Goal: Task Accomplishment & Management: Manage account settings

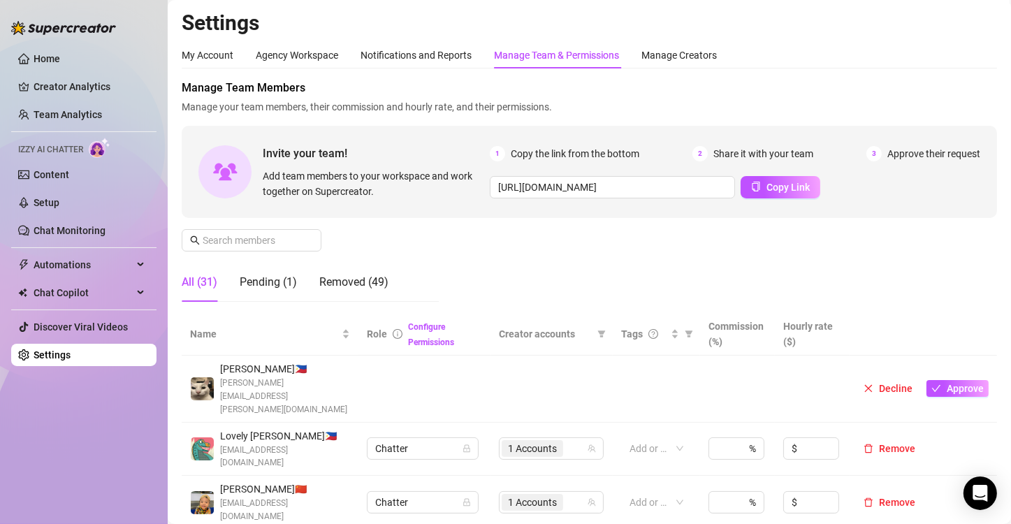
scroll to position [349, 0]
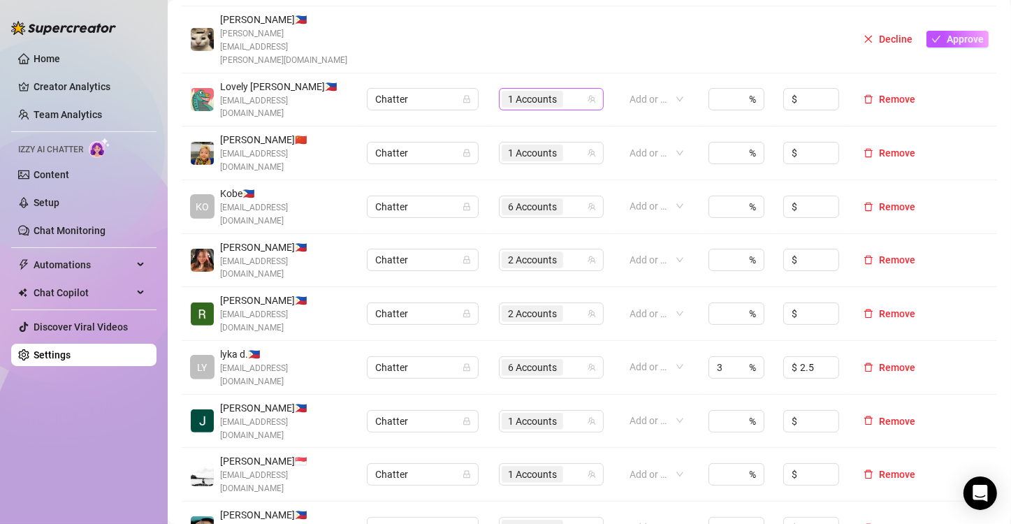
click at [519, 92] on span "1 Accounts" at bounding box center [532, 99] width 49 height 15
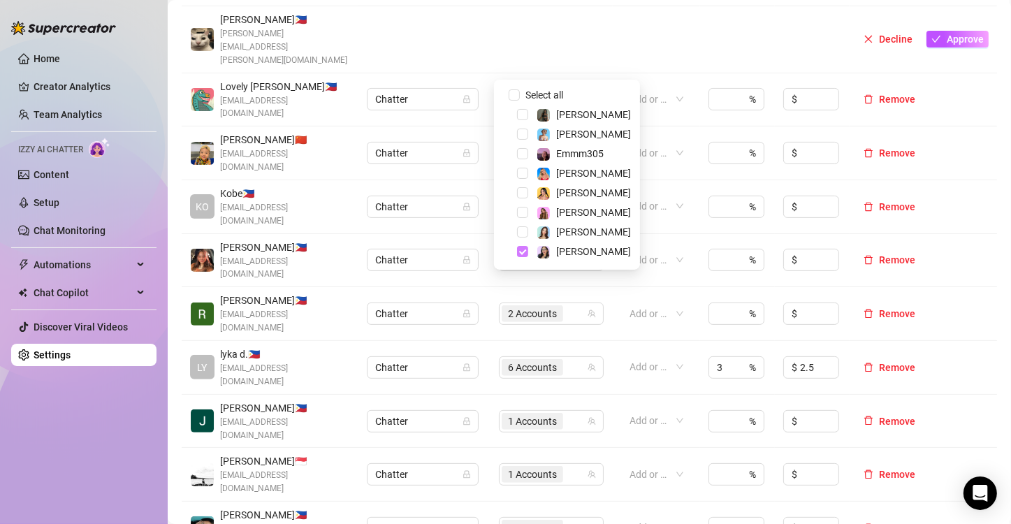
click at [522, 251] on span "Select tree node" at bounding box center [522, 251] width 11 height 11
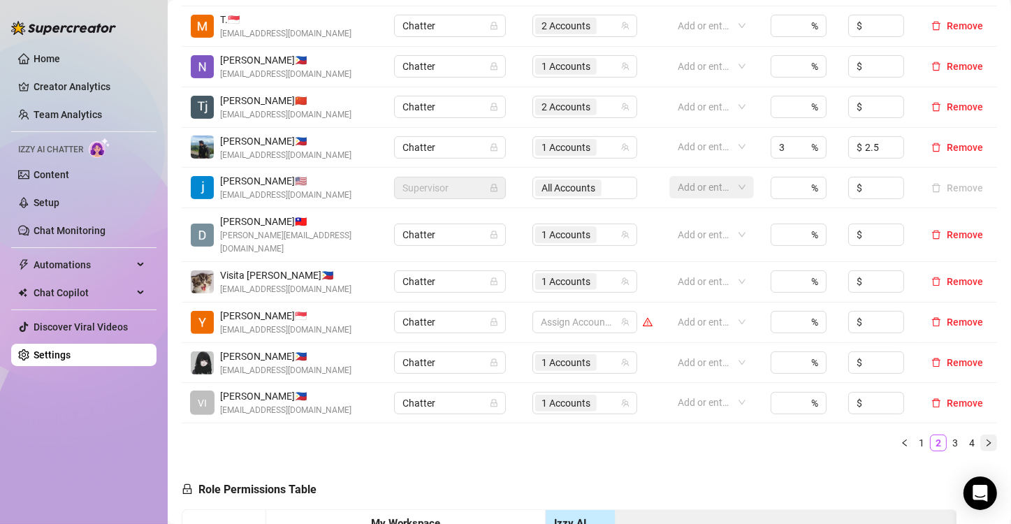
click at [984, 439] on icon "right" at bounding box center [988, 443] width 8 height 8
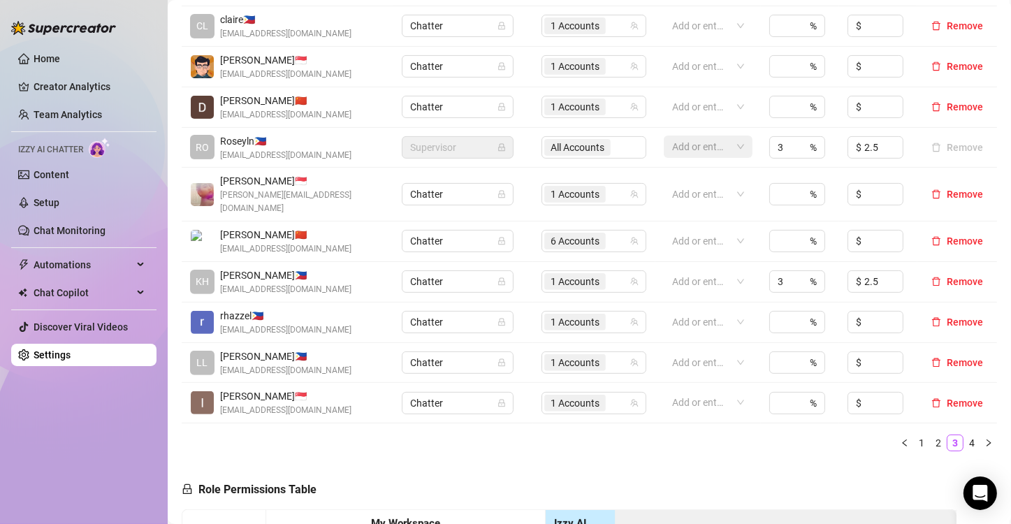
scroll to position [210, 0]
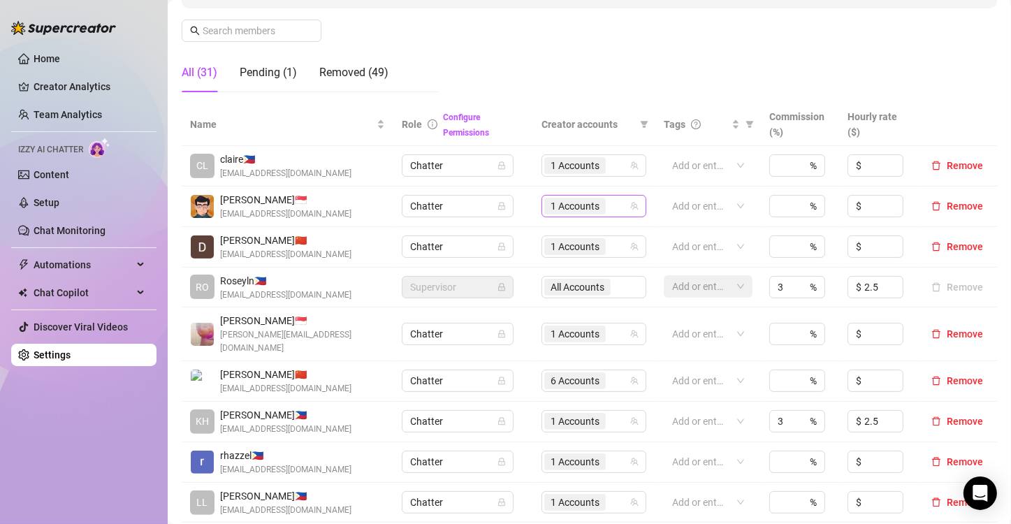
click at [555, 206] on span "1 Accounts" at bounding box center [575, 205] width 49 height 15
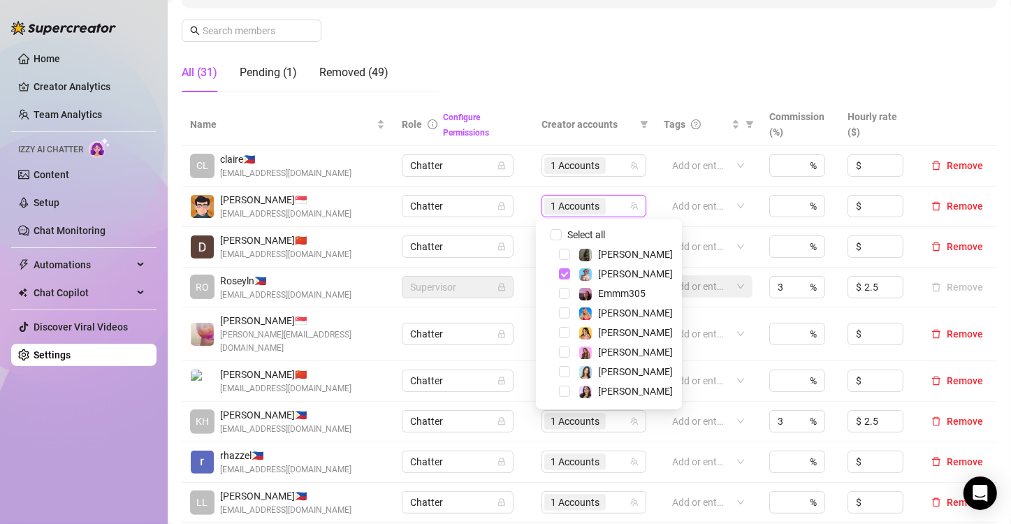
click at [566, 275] on span "Select tree node" at bounding box center [564, 273] width 11 height 11
